Goal: Task Accomplishment & Management: Manage account settings

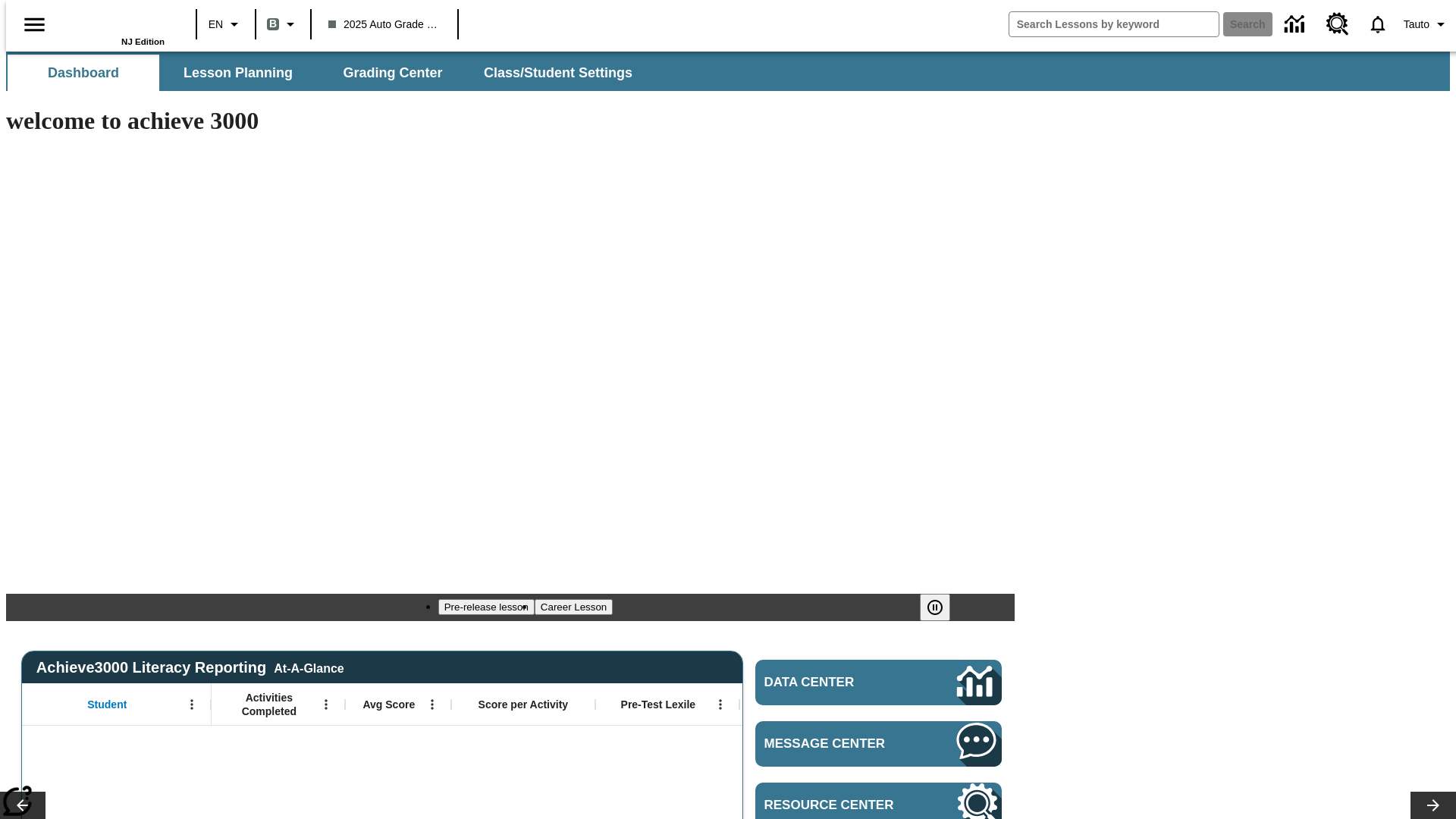
type input "-1"
click at [550, 73] on span "Class/Student Settings" at bounding box center [559, 73] width 149 height 18
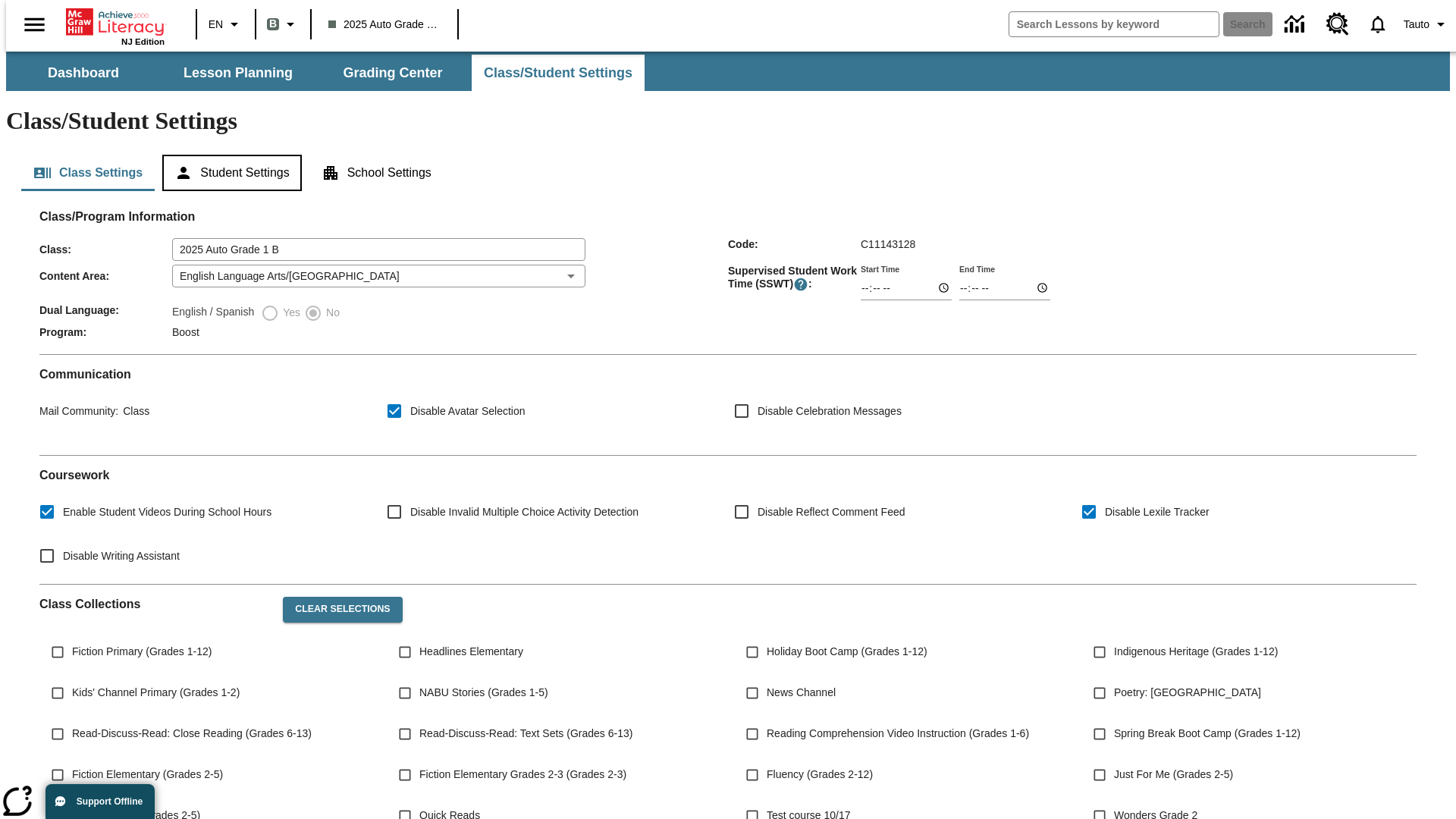
click at [228, 155] on button "Student Settings" at bounding box center [231, 172] width 139 height 36
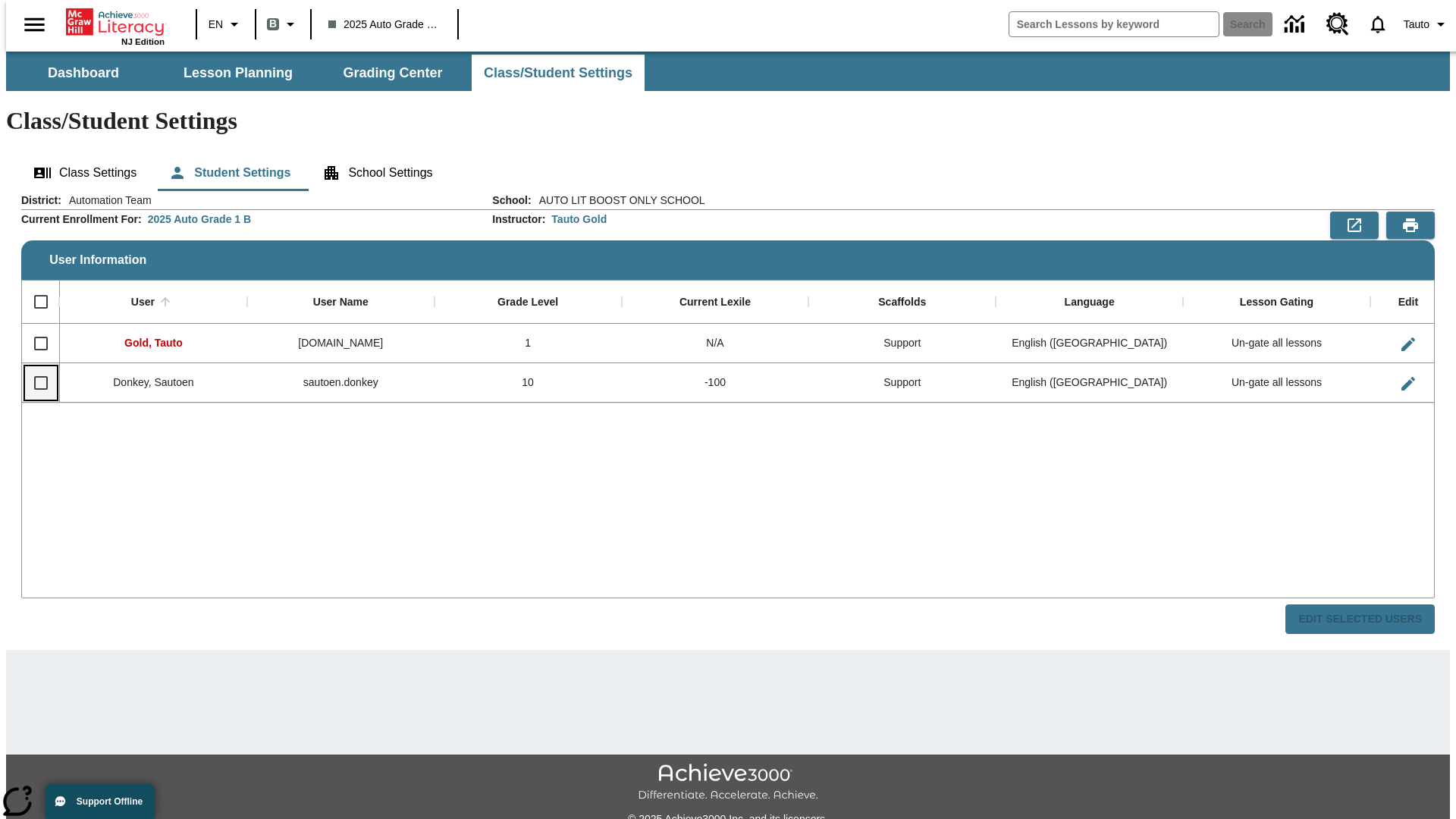
click at [34, 367] on input "Select row" at bounding box center [41, 383] width 31 height 31
checkbox input "true"
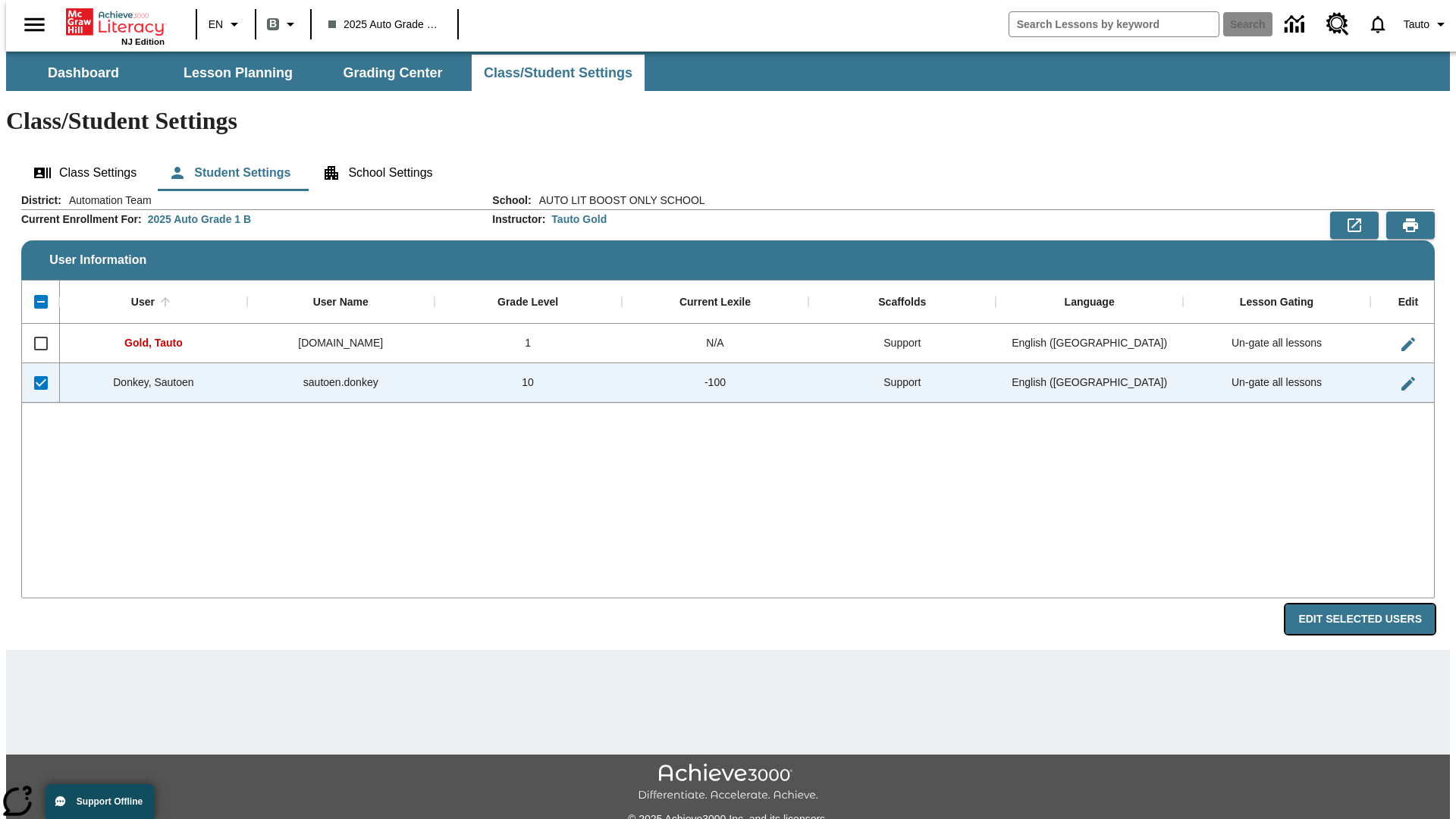
click at [1372, 604] on button "Edit Selected Users" at bounding box center [1361, 619] width 150 height 30
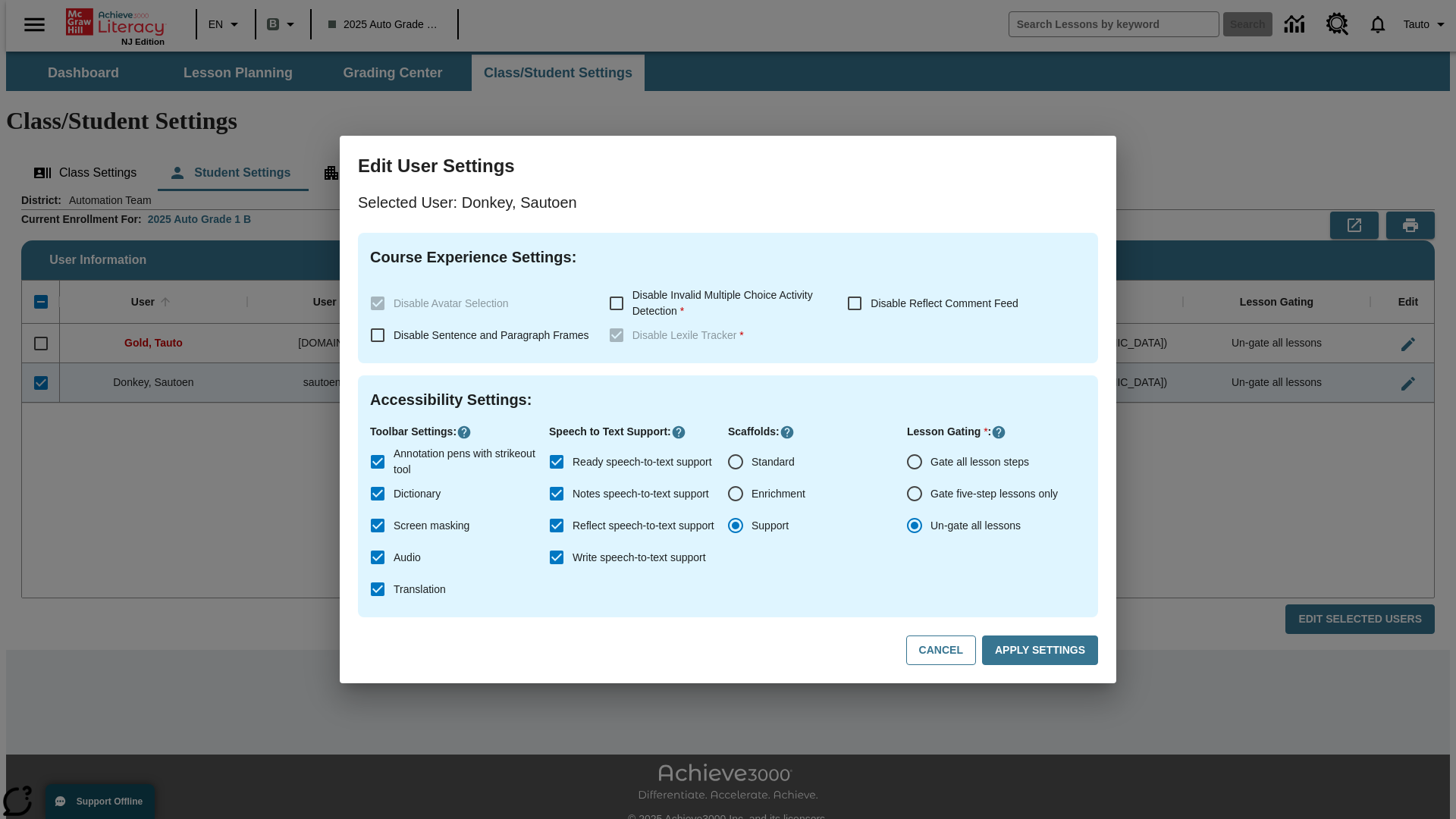
click at [915, 462] on input "Gate all lesson steps" at bounding box center [915, 462] width 31 height 31
radio input "true"
click at [1043, 651] on button "Apply Settings" at bounding box center [1040, 651] width 116 height 30
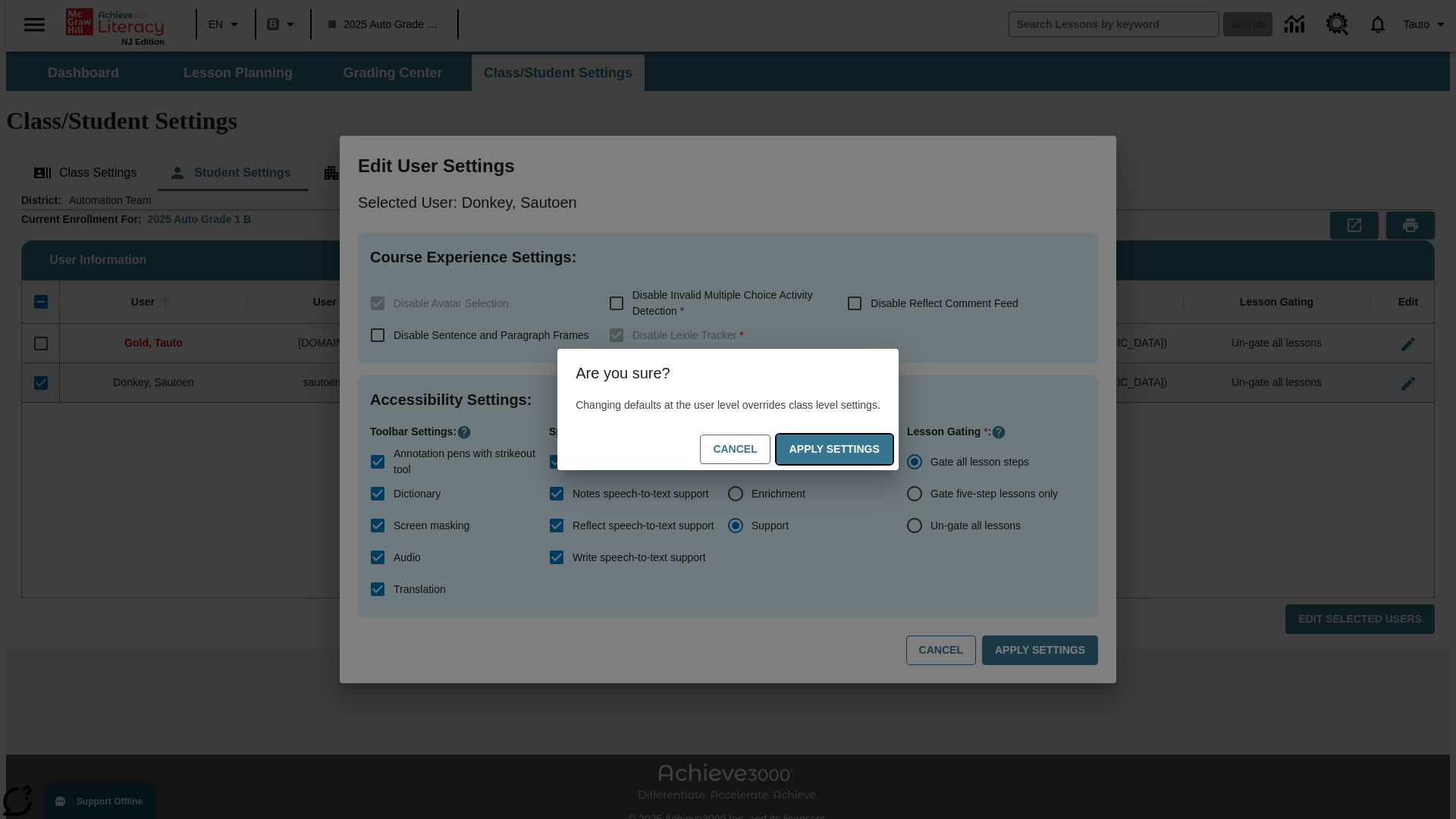
click at [849, 449] on button "Apply Settings" at bounding box center [834, 450] width 116 height 30
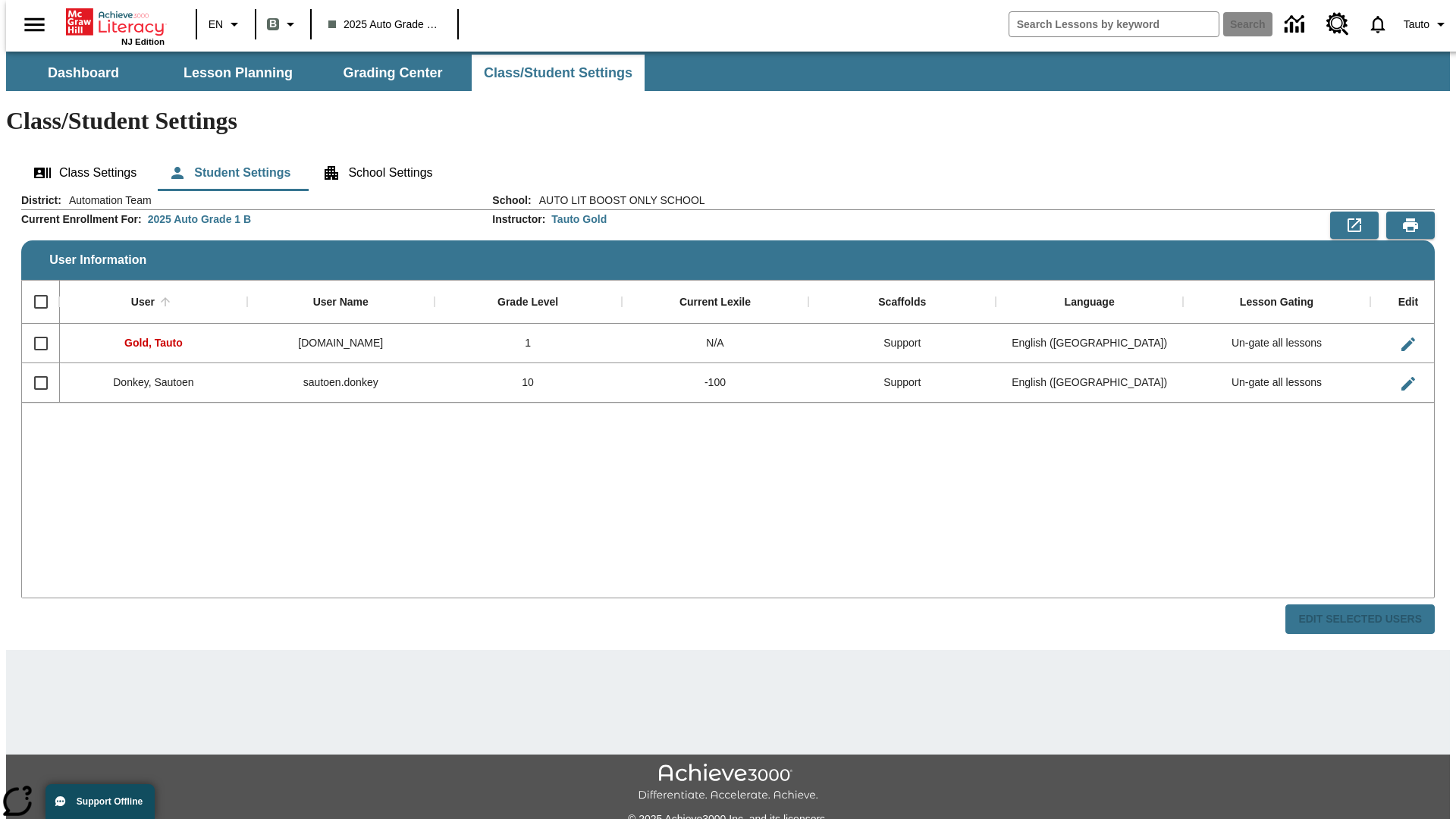
checkbox input "false"
click at [34, 367] on input "Select row" at bounding box center [41, 383] width 31 height 31
checkbox input "true"
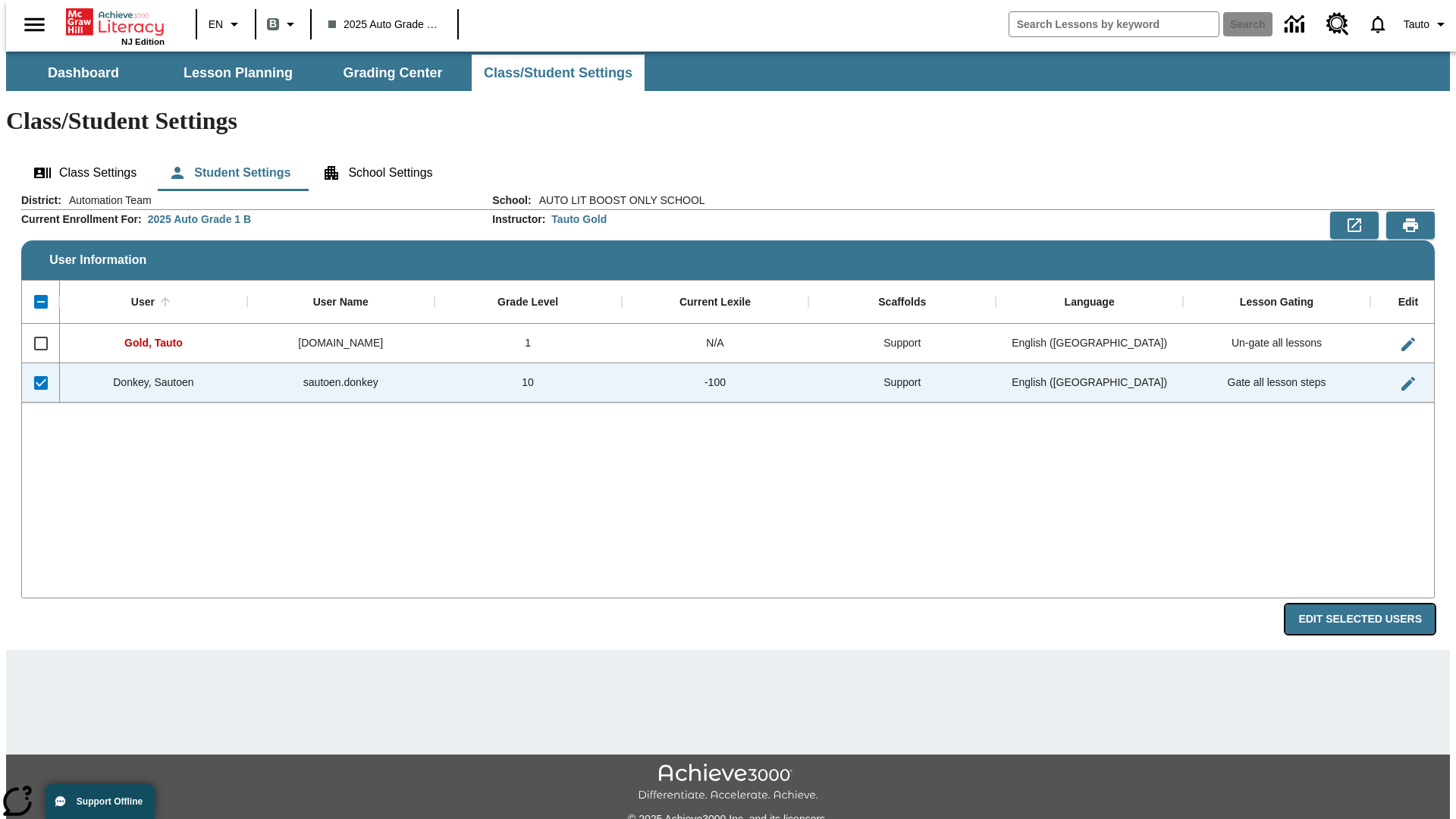
click at [1372, 604] on button "Edit Selected Users" at bounding box center [1361, 619] width 150 height 30
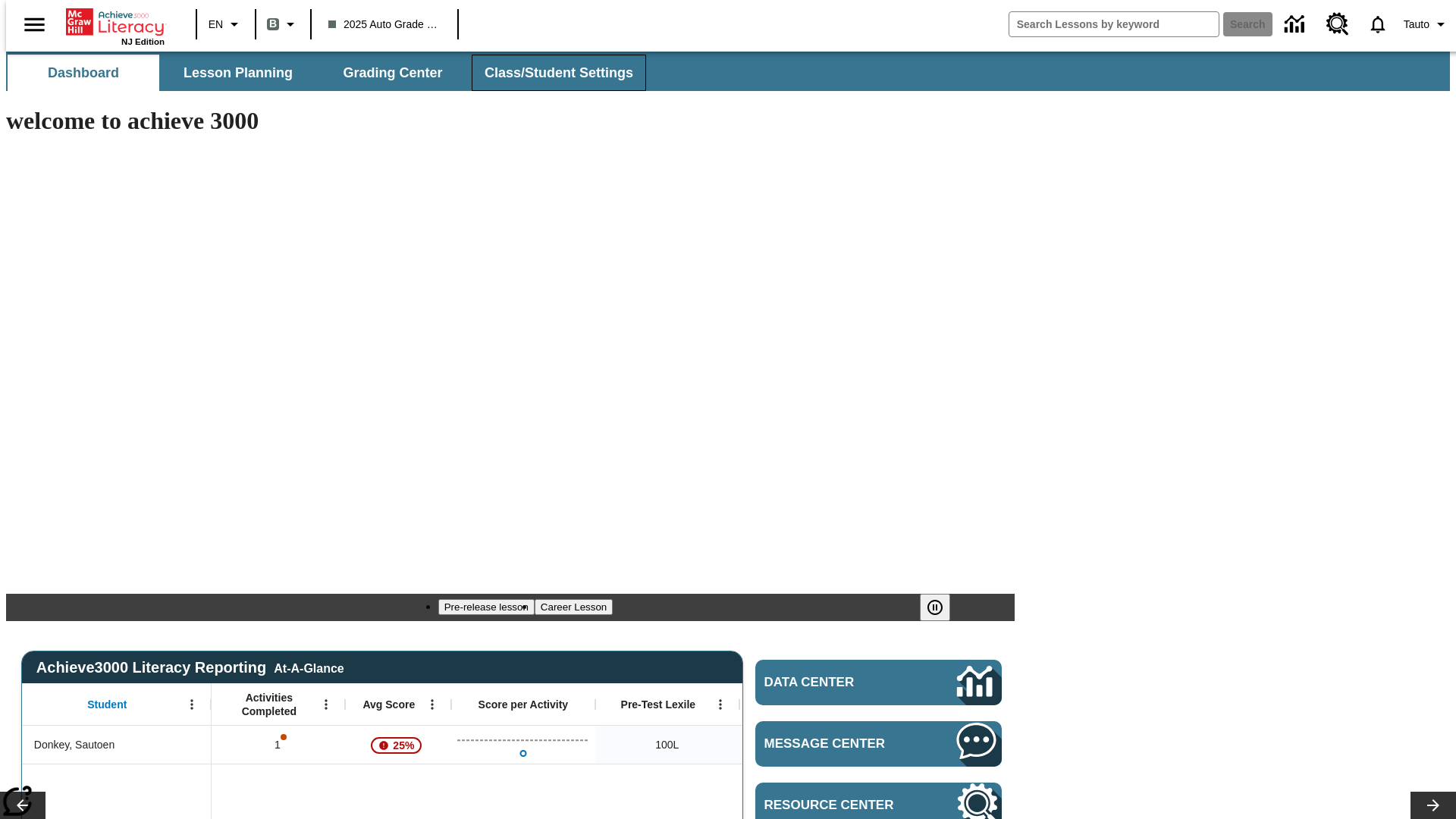
click at [550, 73] on span "Class/Student Settings" at bounding box center [559, 73] width 149 height 18
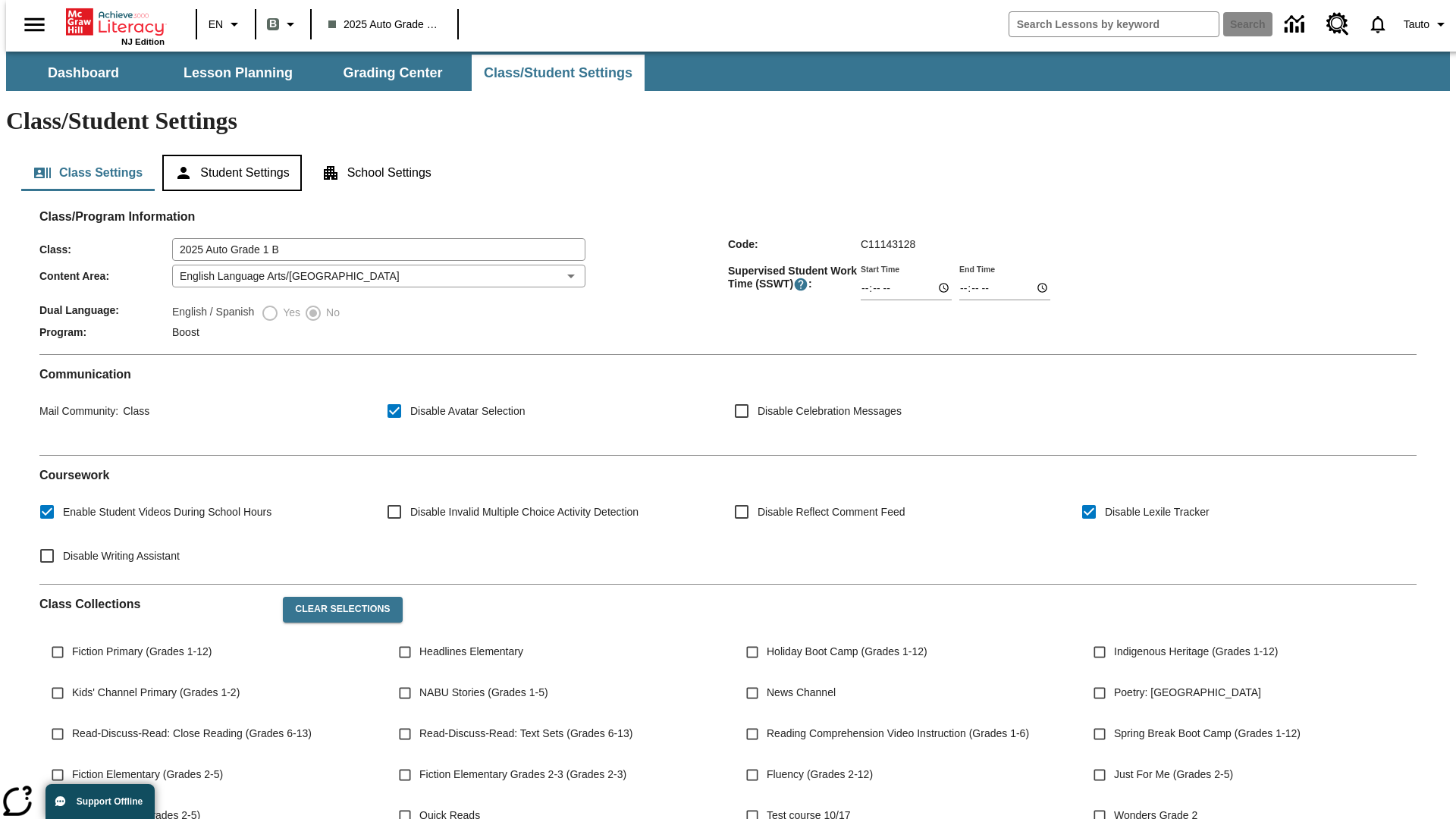
click at [228, 155] on button "Student Settings" at bounding box center [231, 172] width 139 height 36
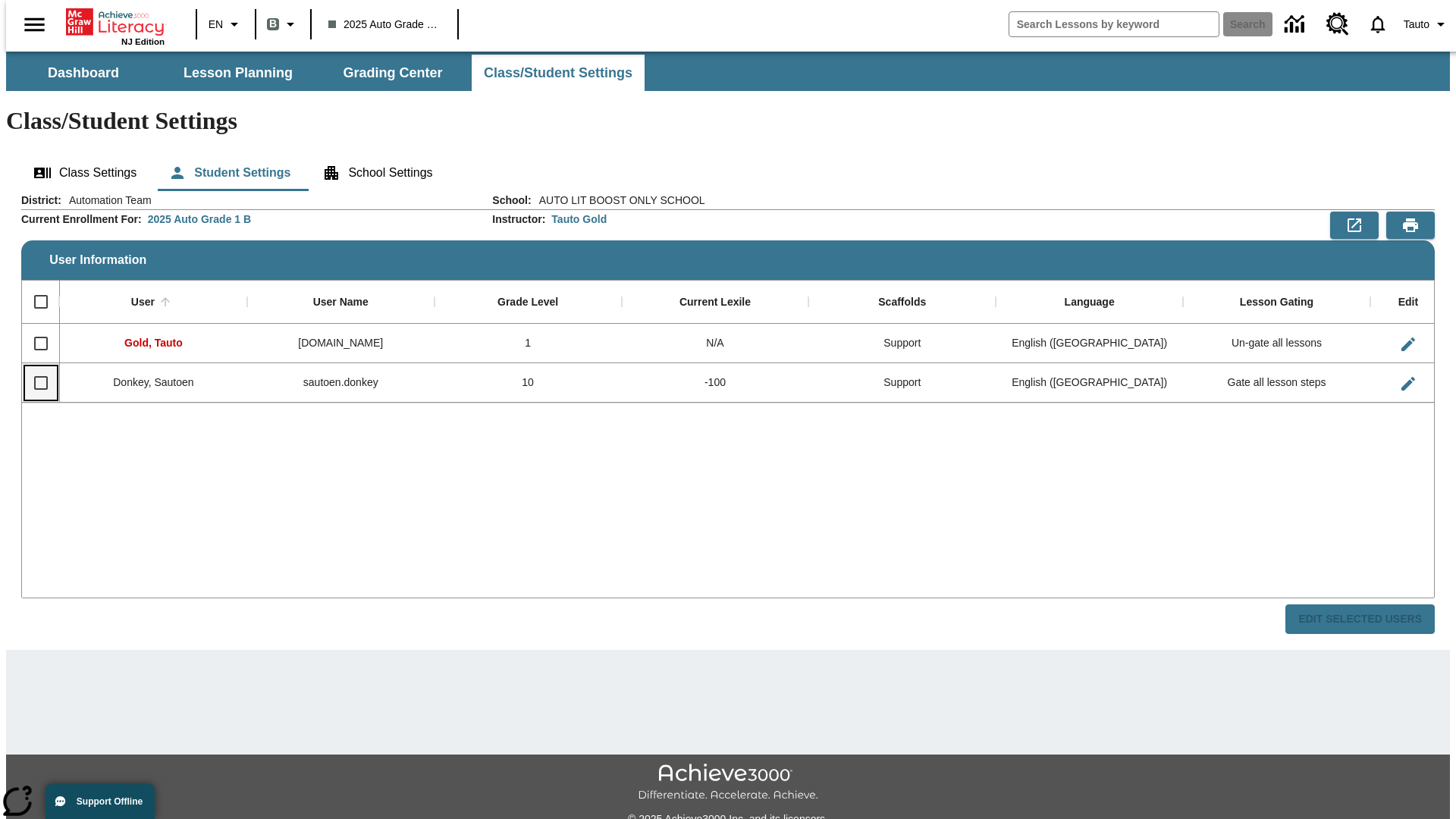
click at [34, 367] on input "Select row" at bounding box center [41, 383] width 31 height 31
checkbox input "true"
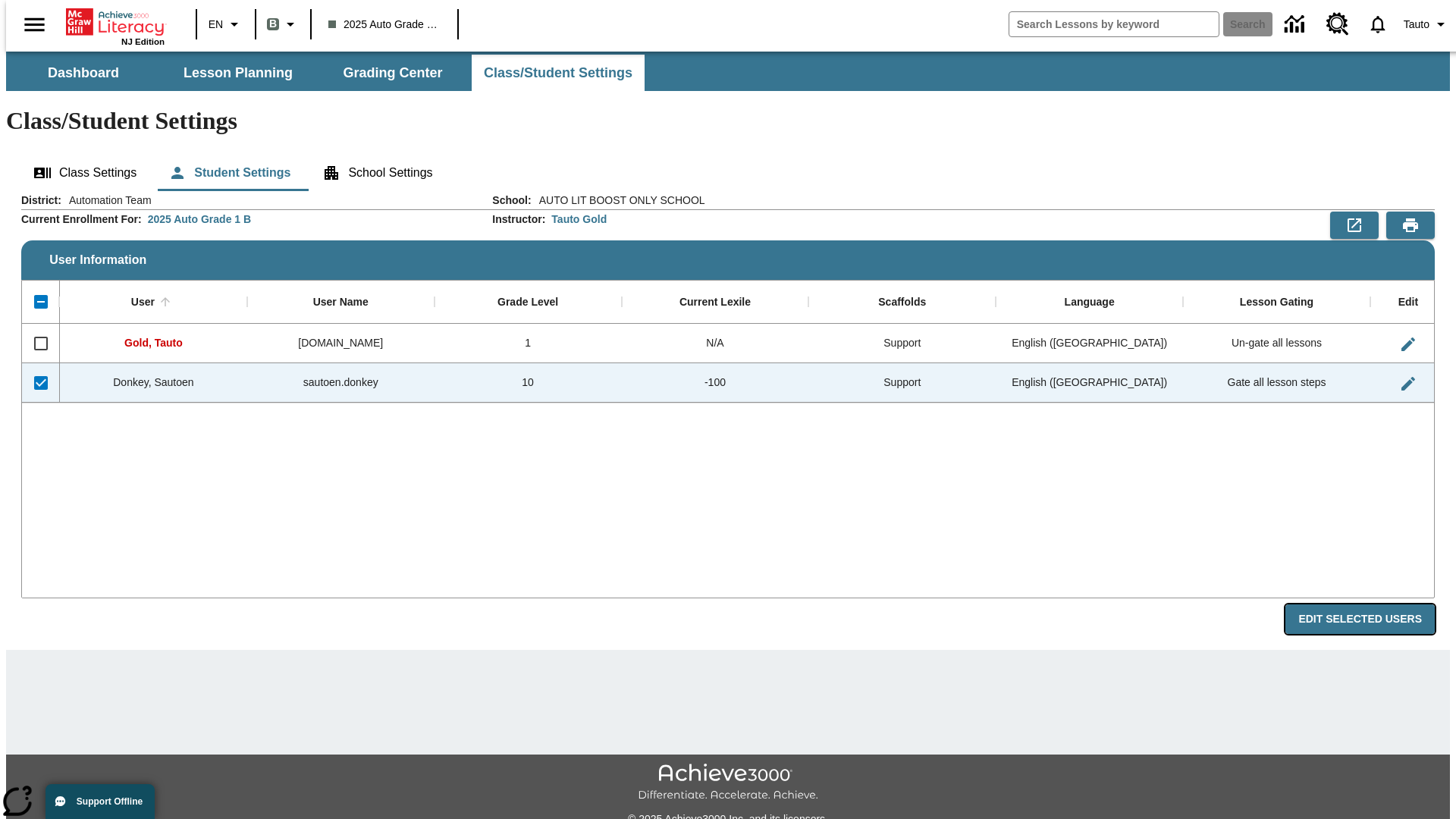
click at [1372, 604] on button "Edit Selected Users" at bounding box center [1361, 619] width 150 height 30
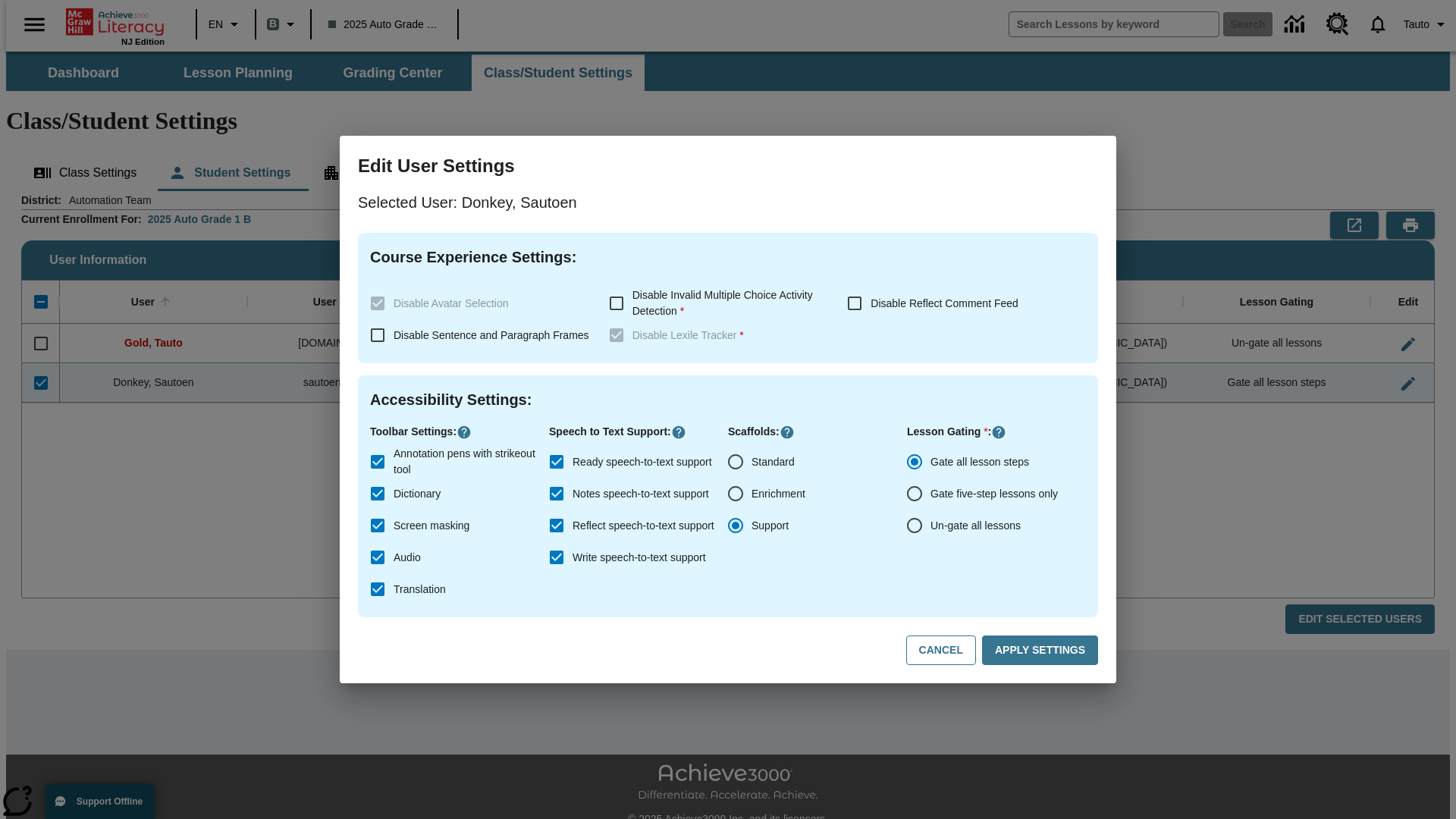
click at [915, 526] on input "Un-gate all lessons" at bounding box center [915, 526] width 31 height 31
radio input "true"
click at [1043, 651] on button "Apply Settings" at bounding box center [1040, 651] width 116 height 30
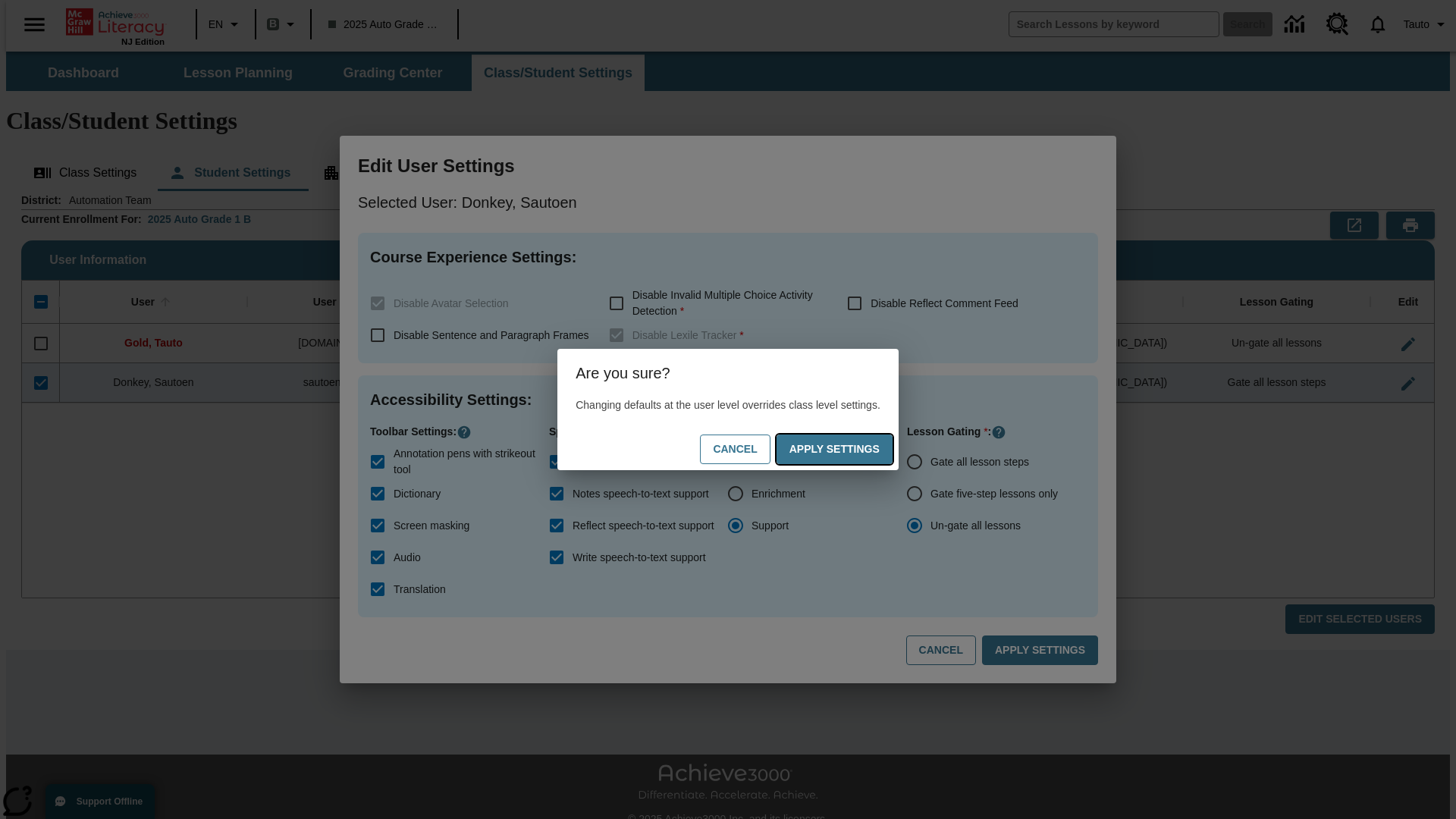
click at [849, 449] on button "Apply Settings" at bounding box center [834, 450] width 116 height 30
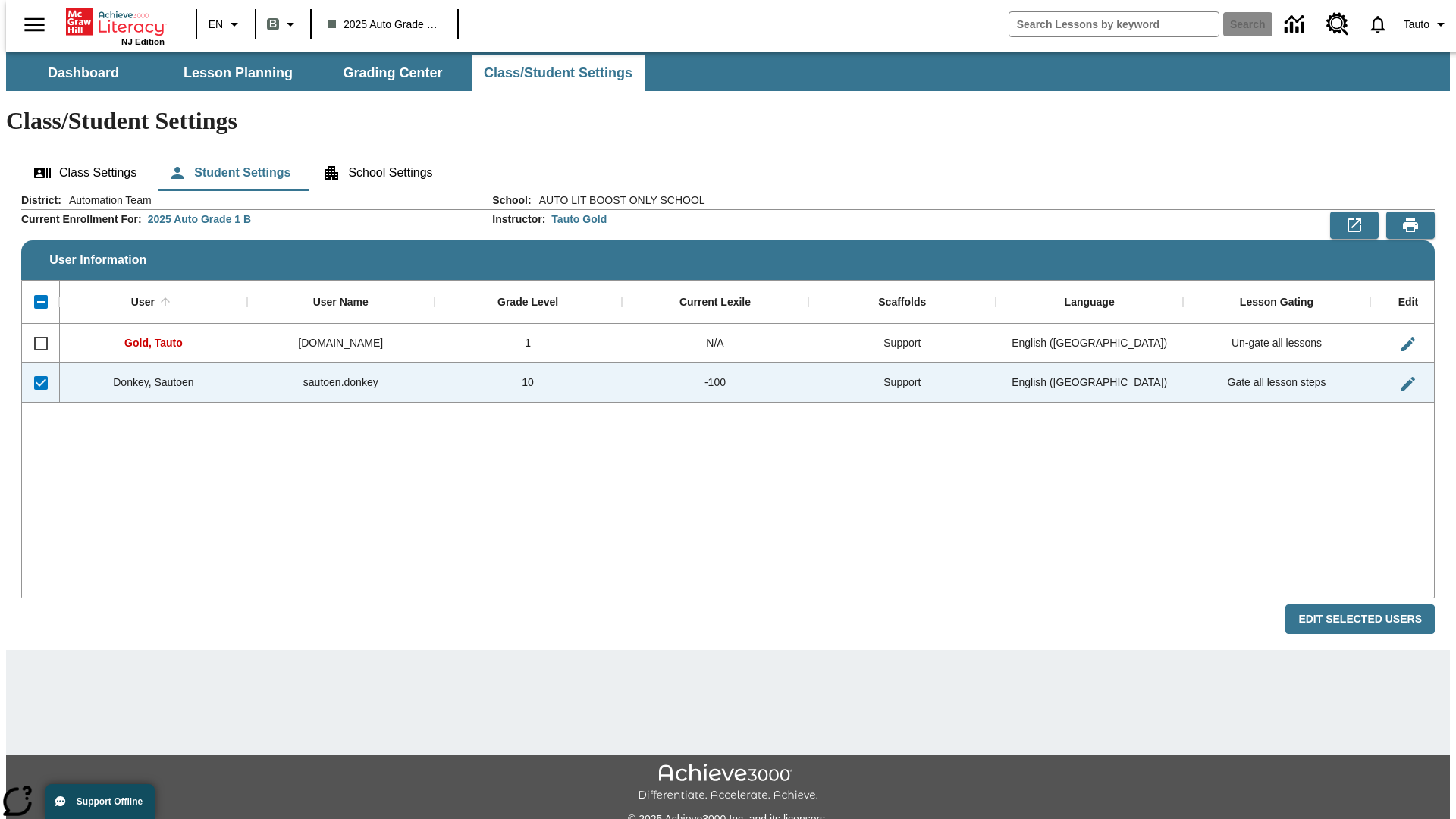
checkbox input "false"
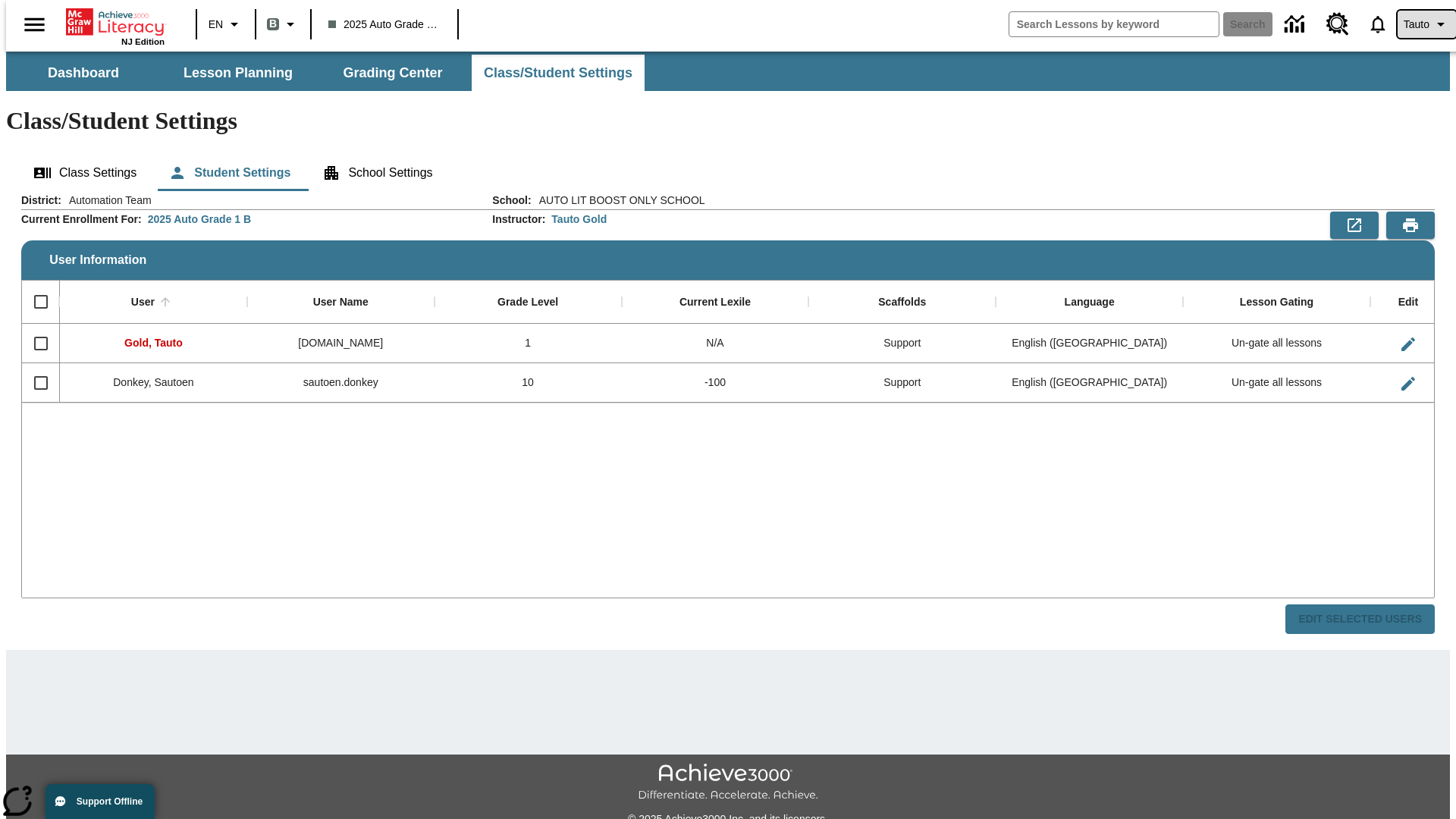
click at [1419, 24] on span "Tauto" at bounding box center [1417, 24] width 26 height 16
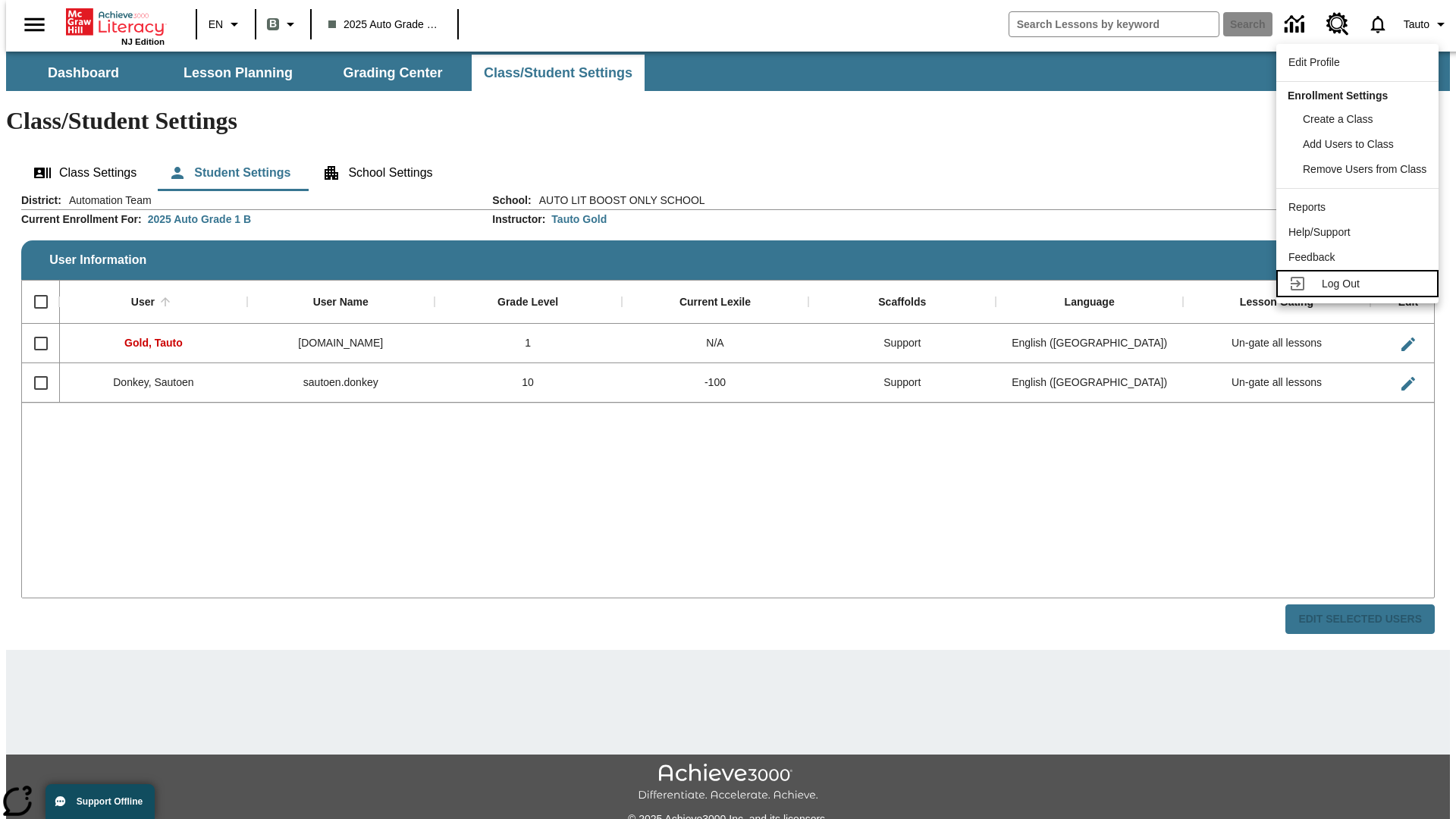
click at [1360, 284] on span "Log Out" at bounding box center [1340, 283] width 38 height 12
